Goal: Task Accomplishment & Management: Manage account settings

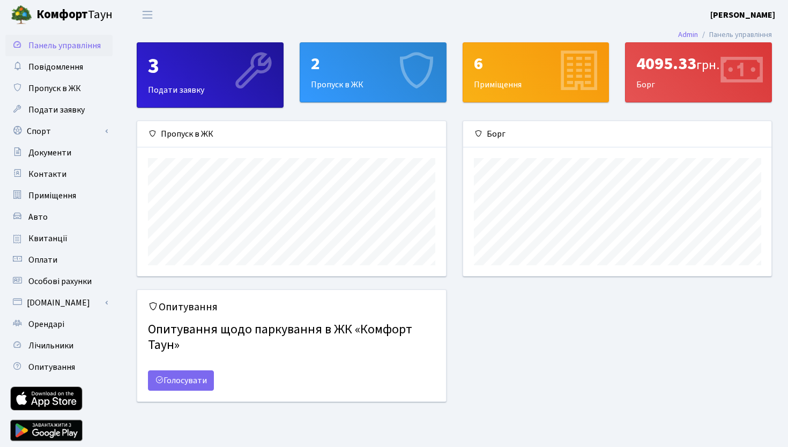
scroll to position [155, 308]
click at [61, 325] on span "Орендарі" at bounding box center [46, 324] width 36 height 12
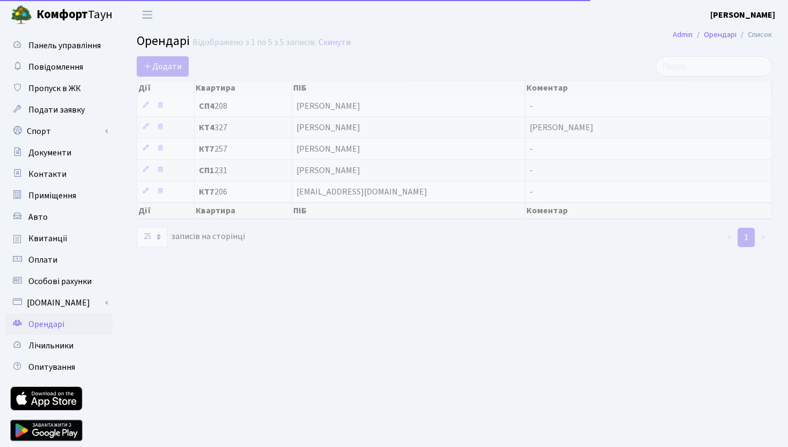
select select "25"
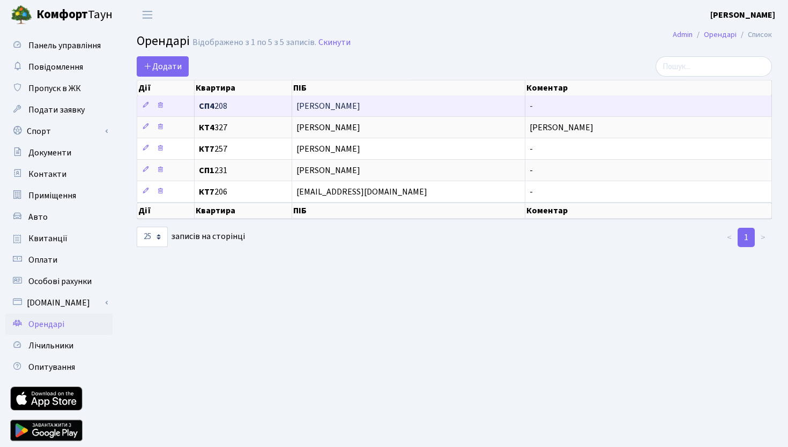
click at [305, 112] on td "Періг Ніна" at bounding box center [409, 105] width 234 height 21
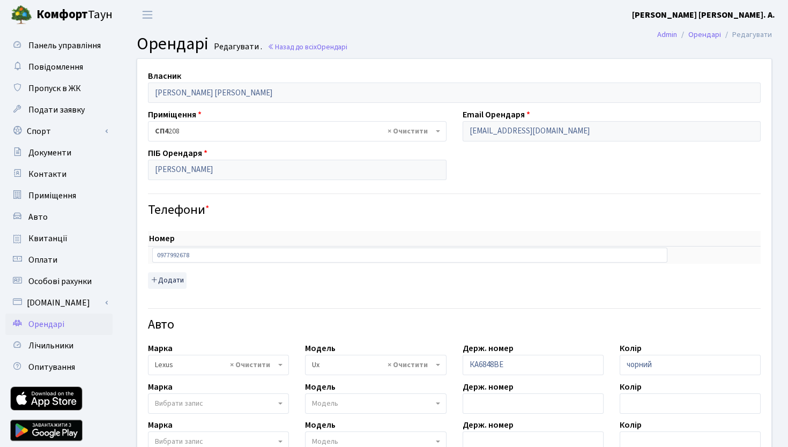
select select "4149"
click at [499, 220] on div "Номер sort item delete item 0977992678 sort item delete item Додати" at bounding box center [454, 256] width 629 height 76
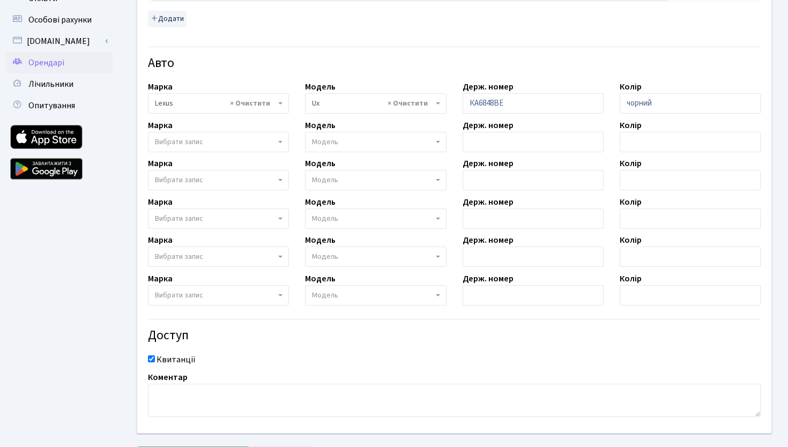
scroll to position [314, 0]
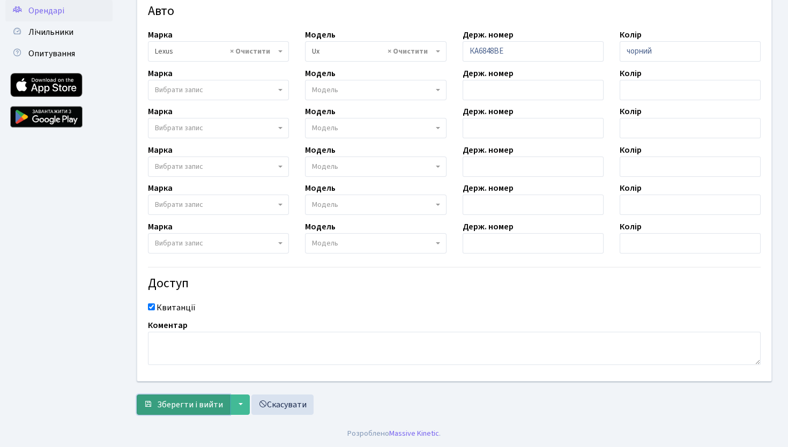
click at [196, 400] on span "Зберегти і вийти" at bounding box center [190, 405] width 66 height 12
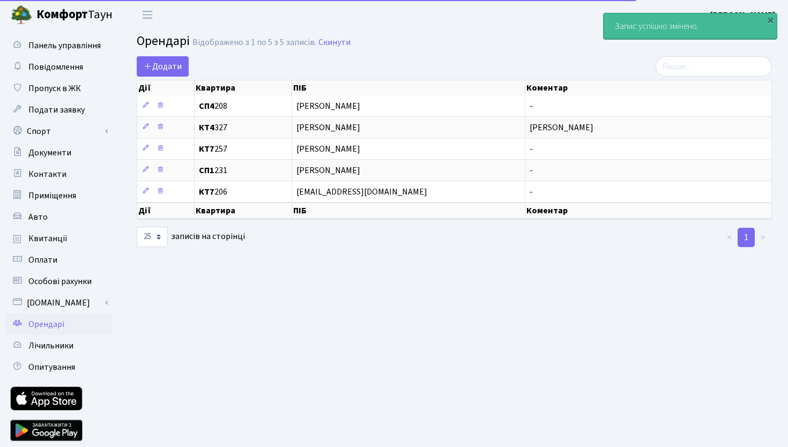
select select "25"
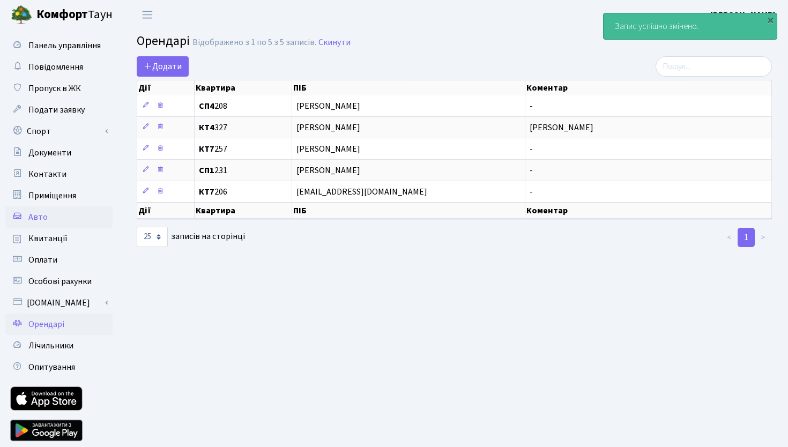
click at [63, 218] on link "Авто" at bounding box center [58, 216] width 107 height 21
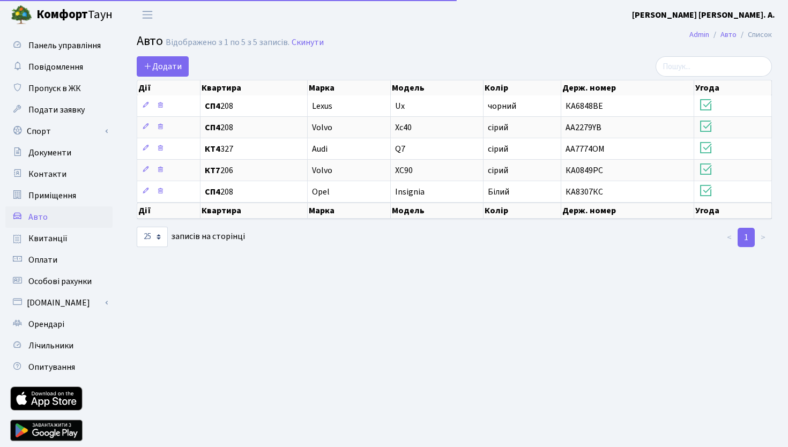
select select "25"
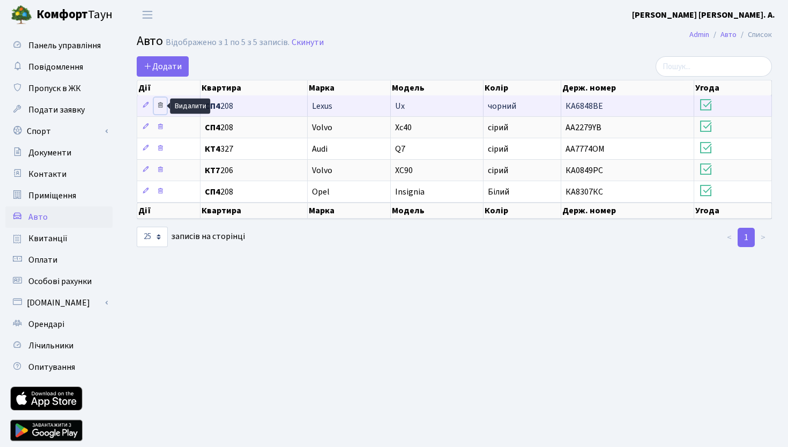
click at [160, 107] on icon at bounding box center [161, 105] width 8 height 8
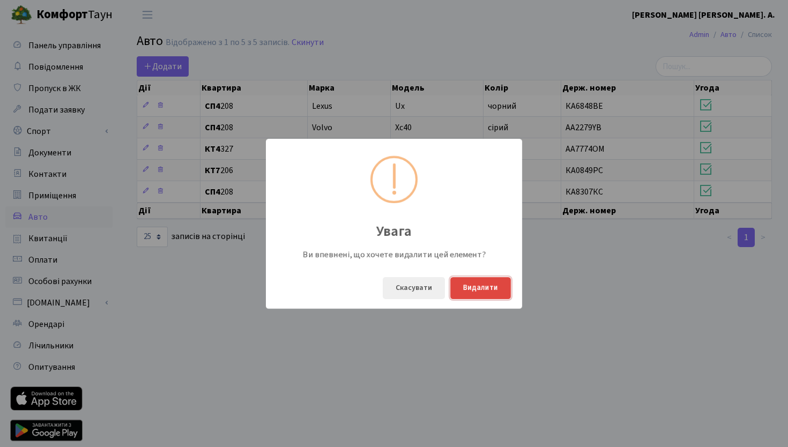
click at [470, 283] on button "Видалити" at bounding box center [480, 288] width 61 height 22
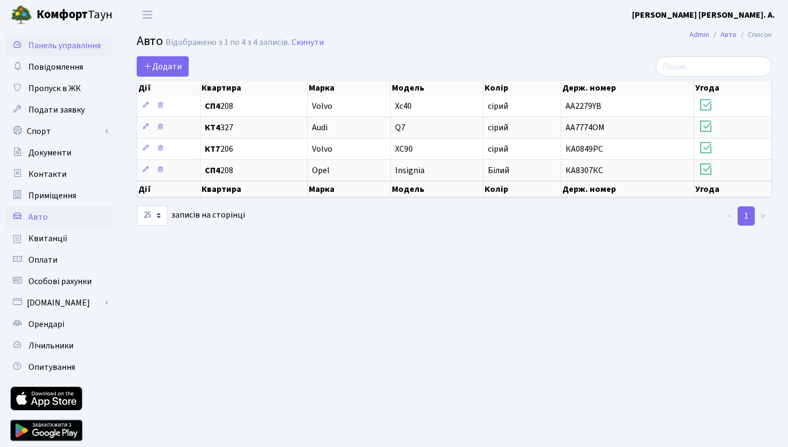
click at [58, 47] on span "Панель управління" at bounding box center [64, 46] width 72 height 12
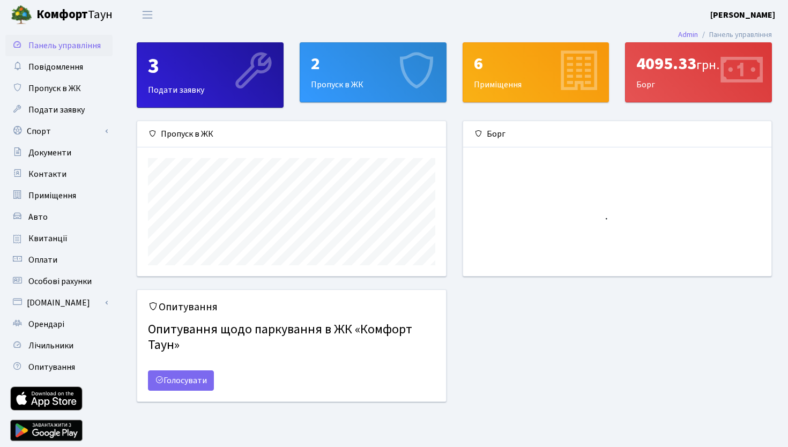
scroll to position [155, 308]
